Goal: Task Accomplishment & Management: Complete application form

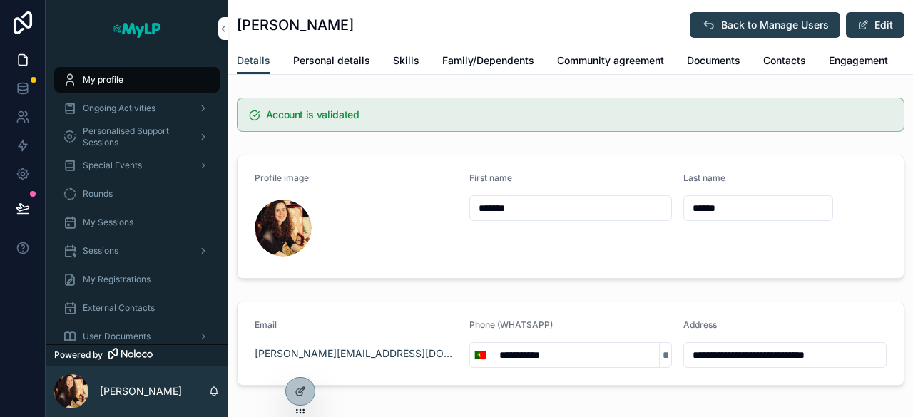
click at [114, 161] on span "Special Events" at bounding box center [112, 165] width 59 height 11
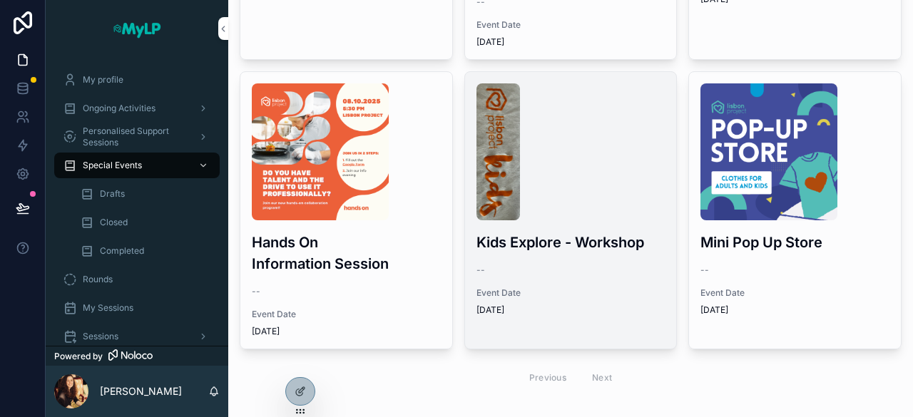
scroll to position [314, 0]
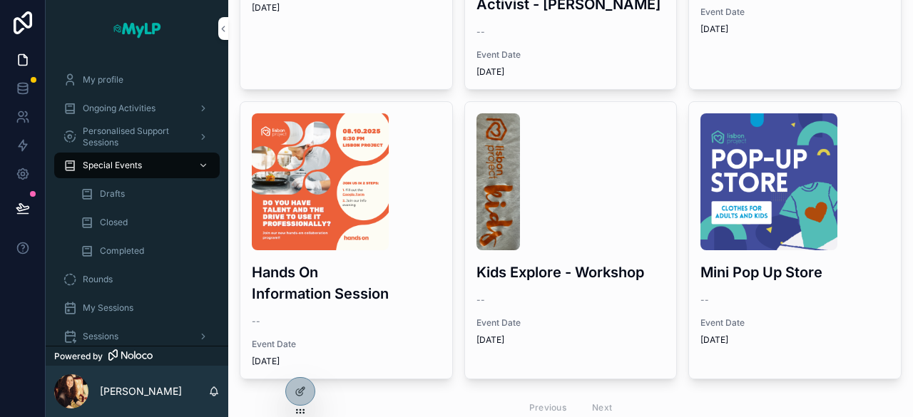
click at [119, 218] on span "Closed" at bounding box center [114, 222] width 28 height 11
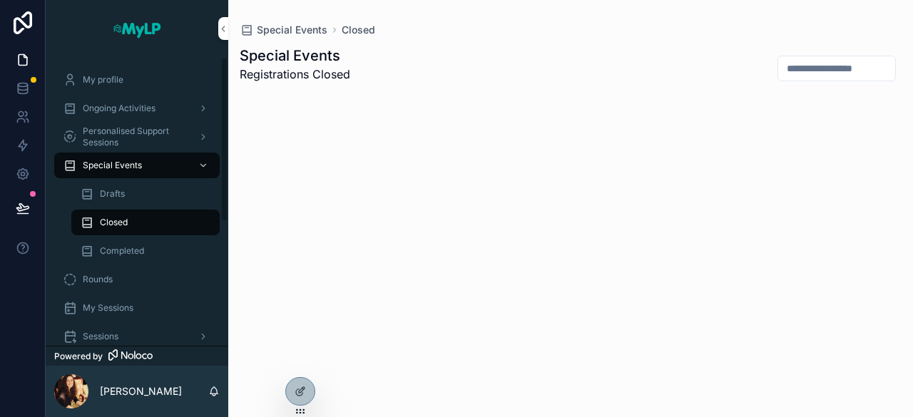
click at [117, 257] on div "Completed" at bounding box center [145, 251] width 131 height 23
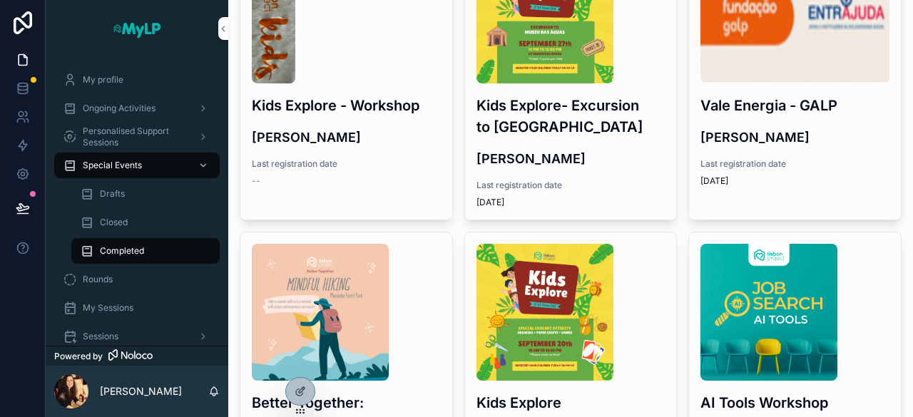
scroll to position [447, 0]
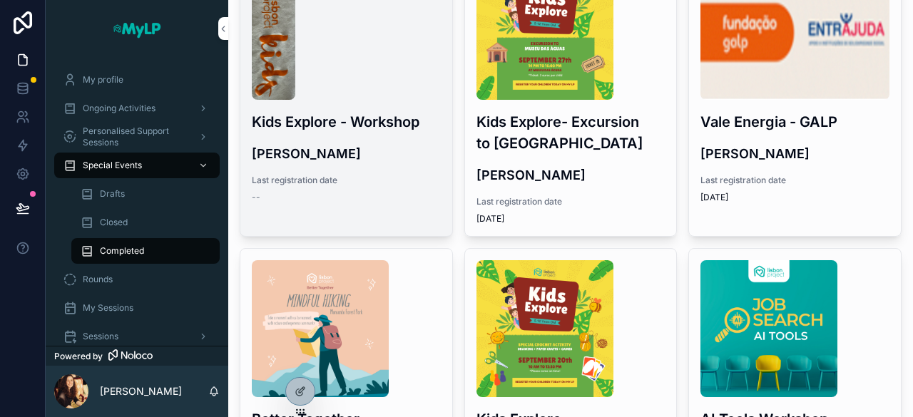
click at [303, 196] on div "--" at bounding box center [346, 197] width 189 height 11
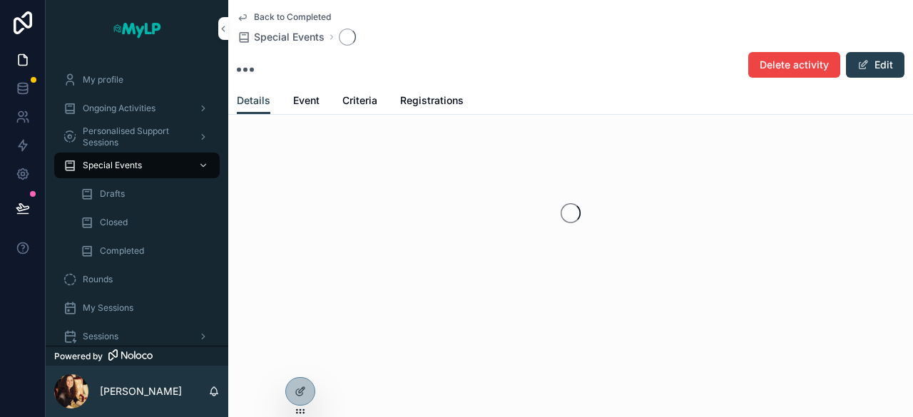
scroll to position [31, 0]
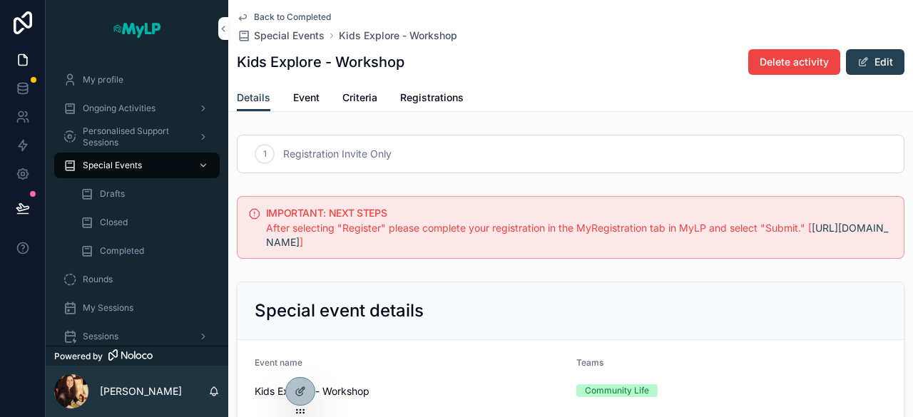
click at [125, 162] on span "Special Events" at bounding box center [112, 165] width 59 height 11
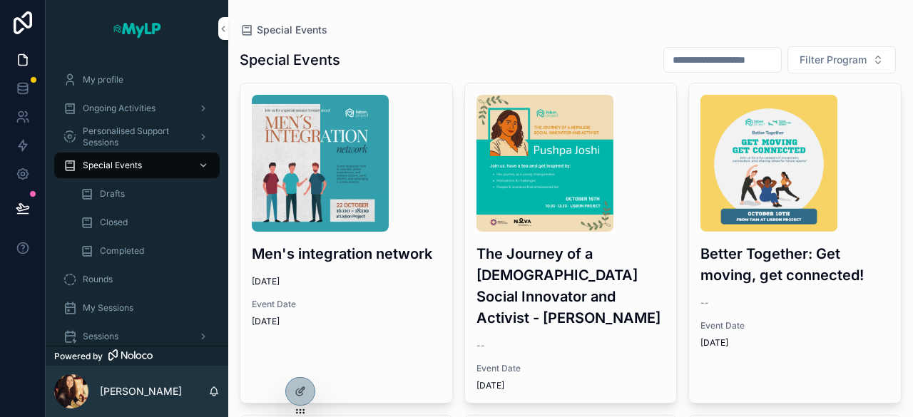
click at [107, 195] on span "Drafts" at bounding box center [112, 193] width 25 height 11
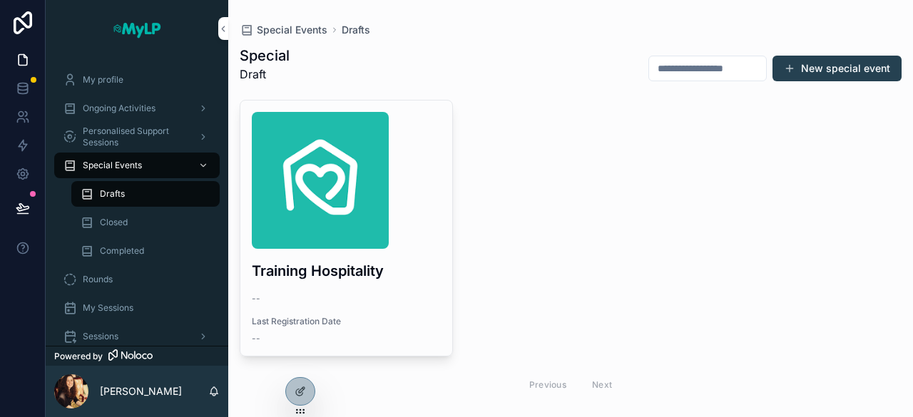
click at [134, 160] on span "Special Events" at bounding box center [112, 165] width 59 height 11
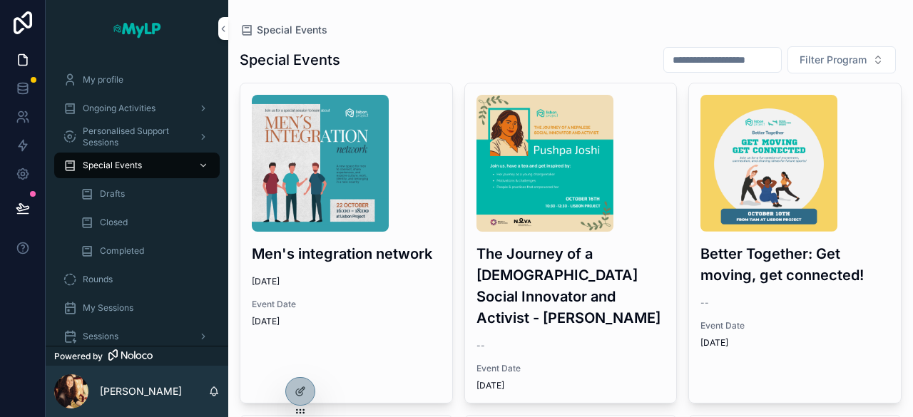
click at [111, 194] on span "Drafts" at bounding box center [112, 193] width 25 height 11
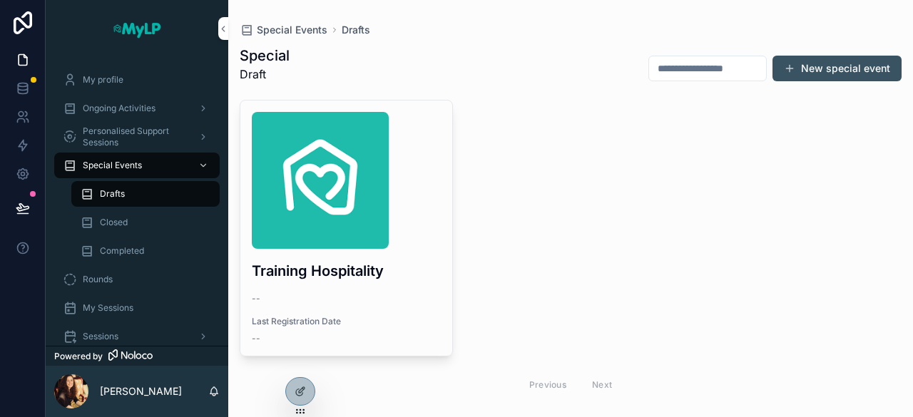
click at [839, 67] on button "New special event" at bounding box center [837, 69] width 129 height 26
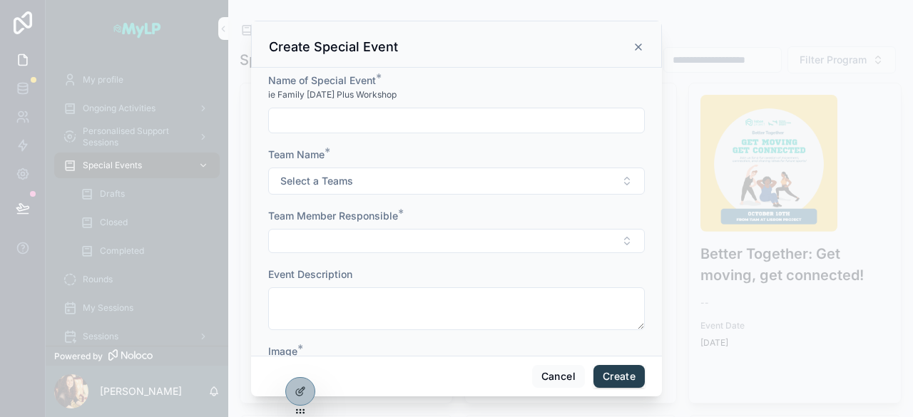
click at [447, 112] on input "scrollable content" at bounding box center [456, 121] width 375 height 20
type input "**********"
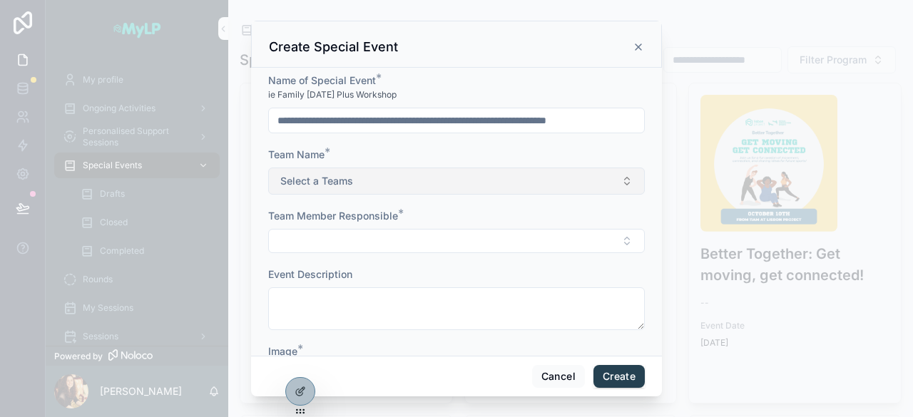
click at [365, 178] on button "Select a Teams" at bounding box center [456, 181] width 377 height 27
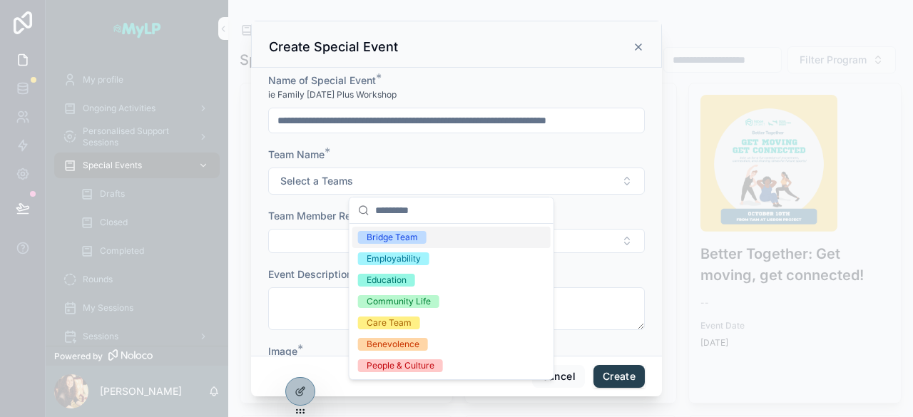
click at [405, 236] on div "Bridge Team" at bounding box center [392, 237] width 51 height 13
click at [397, 331] on div "Care Team" at bounding box center [451, 322] width 198 height 21
click at [452, 153] on div "Team Name *" at bounding box center [456, 155] width 377 height 14
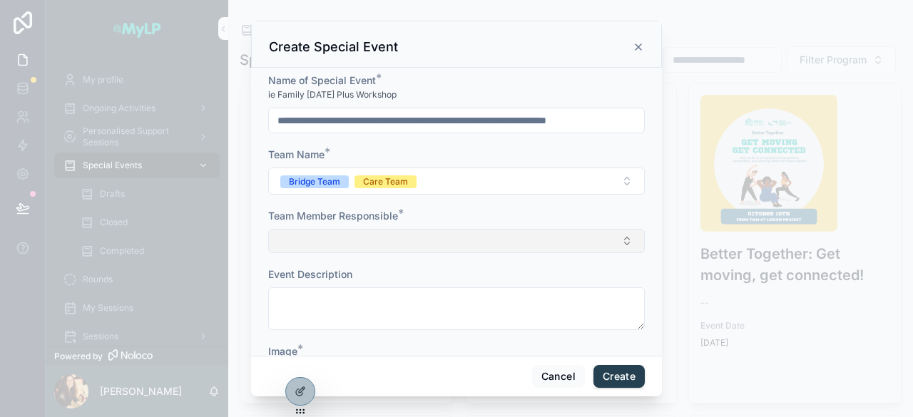
click at [399, 246] on button "Select Button" at bounding box center [456, 241] width 377 height 24
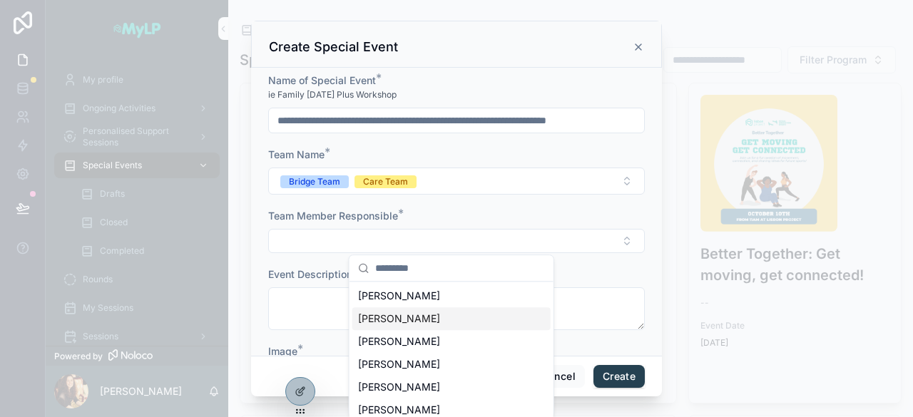
click at [399, 314] on span "[PERSON_NAME]" at bounding box center [399, 319] width 82 height 14
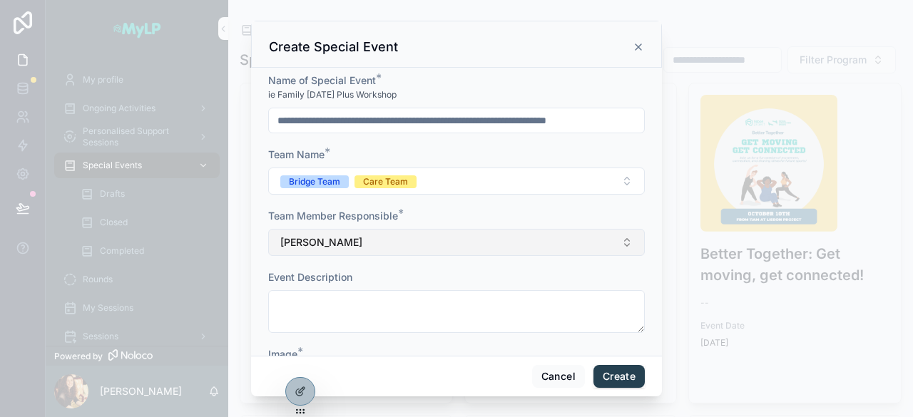
click at [412, 248] on button "[PERSON_NAME]" at bounding box center [456, 242] width 377 height 27
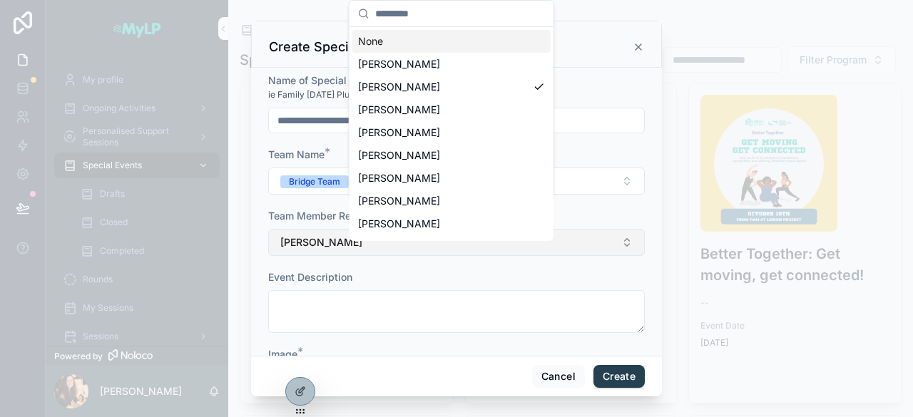
scroll to position [30, 0]
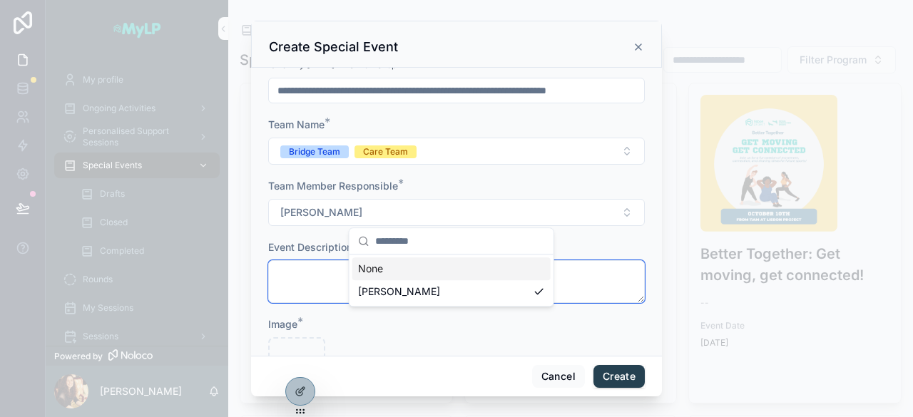
click at [398, 276] on div "**********" at bounding box center [479, 208] width 867 height 417
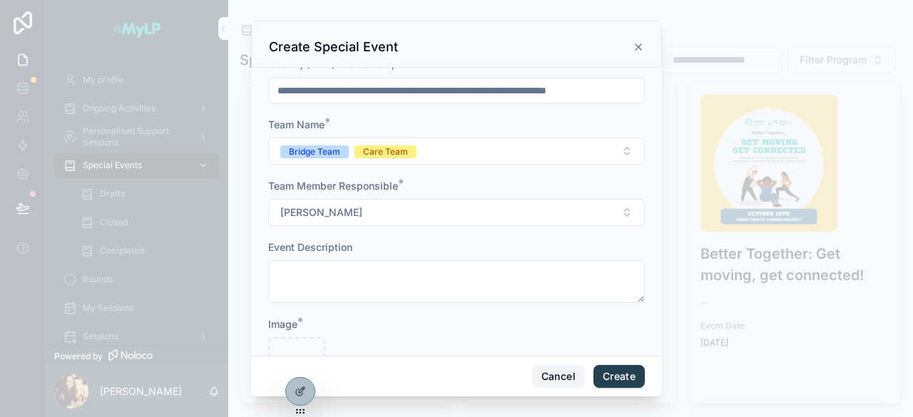
click at [540, 366] on button "Cancel" at bounding box center [558, 376] width 53 height 23
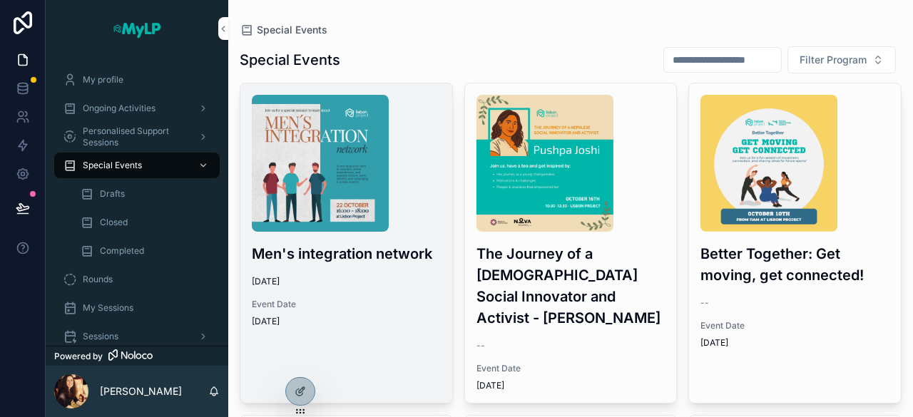
click at [311, 172] on img "scrollable content" at bounding box center [320, 163] width 137 height 137
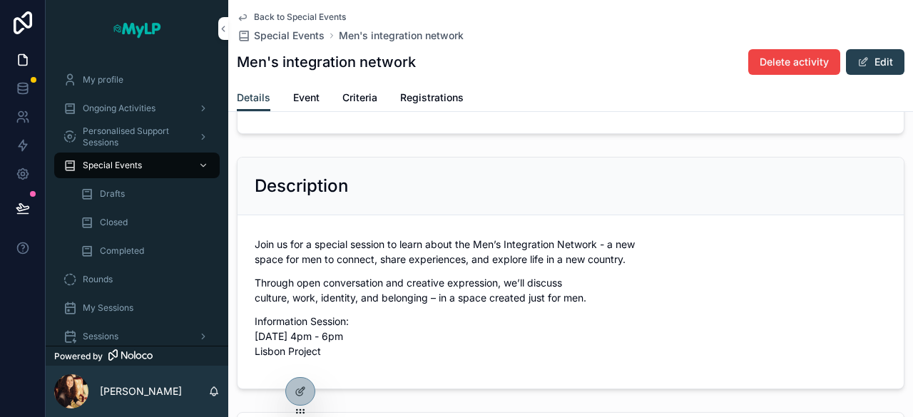
scroll to position [415, 0]
click at [422, 104] on span "Registrations" at bounding box center [431, 98] width 63 height 14
